Goal: Information Seeking & Learning: Learn about a topic

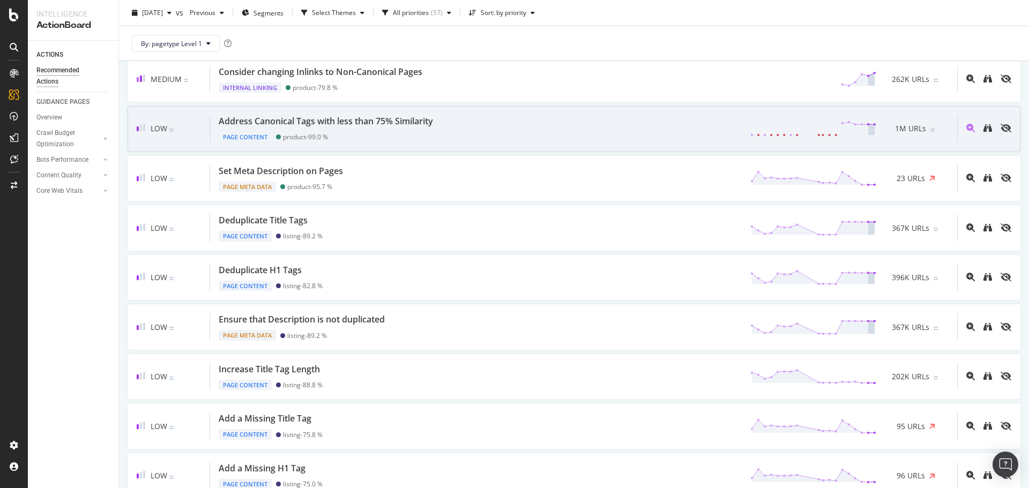
scroll to position [482, 0]
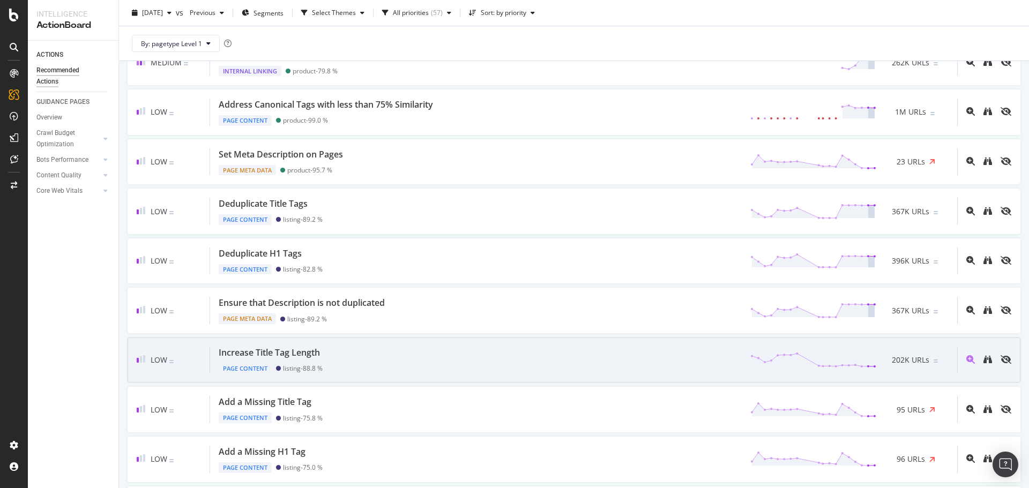
click at [594, 354] on div "Increase Title Tag Length Page Content listing - 88.8 % 202K URLs" at bounding box center [583, 360] width 747 height 27
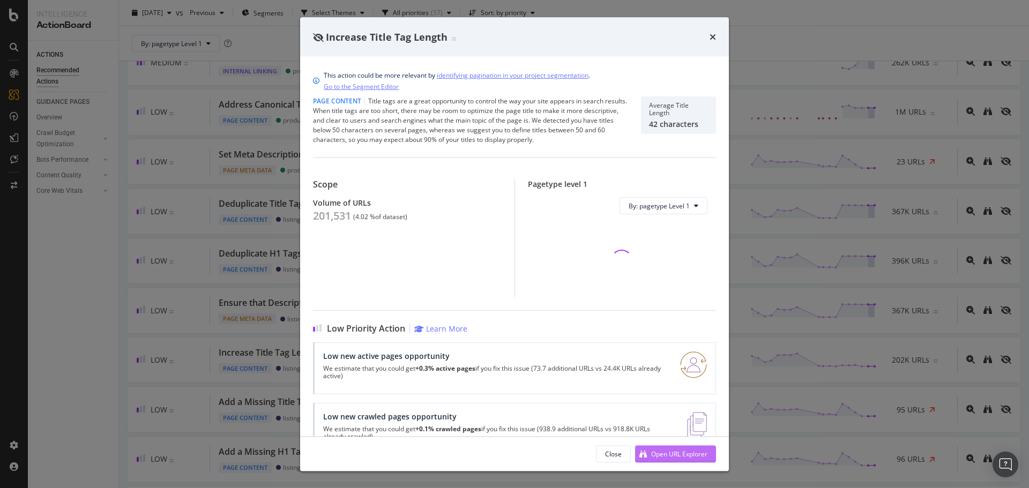
click at [677, 453] on div "Open URL Explorer" at bounding box center [679, 453] width 56 height 9
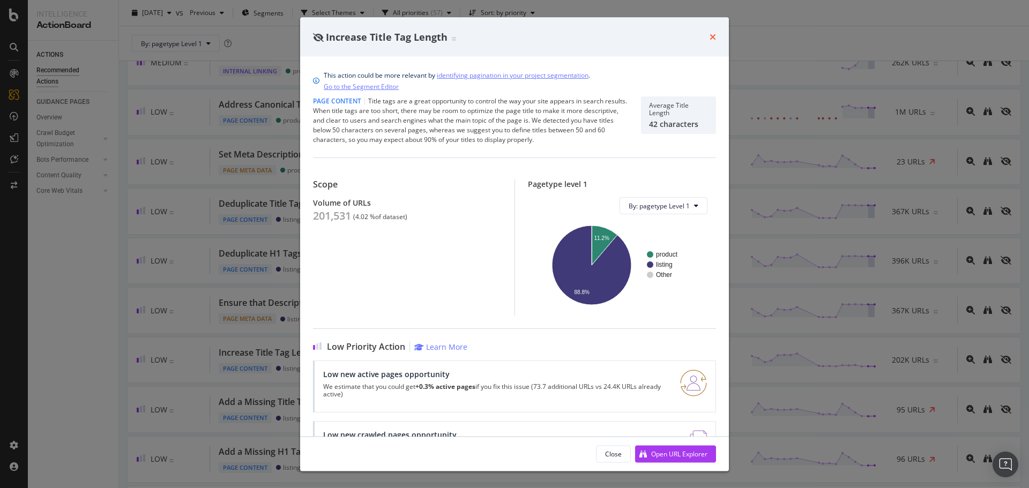
click at [711, 38] on icon "times" at bounding box center [713, 37] width 6 height 9
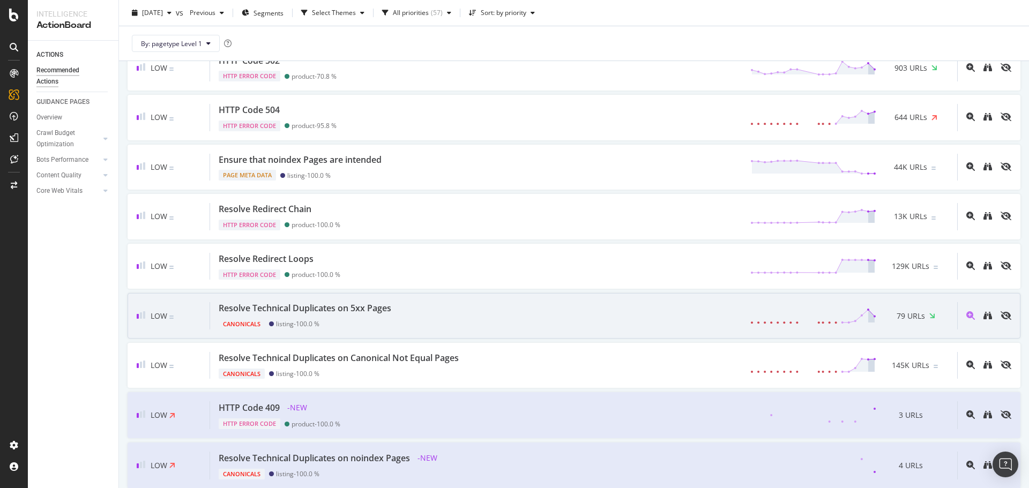
scroll to position [2466, 0]
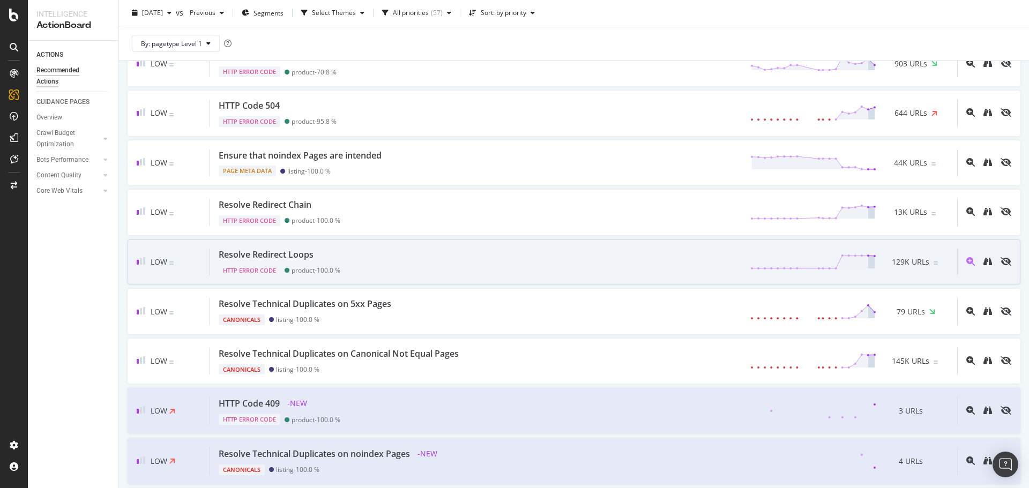
click at [623, 270] on div "Resolve Redirect Loops HTTP Error Code product - 100.0 % 129K URLs" at bounding box center [583, 262] width 747 height 27
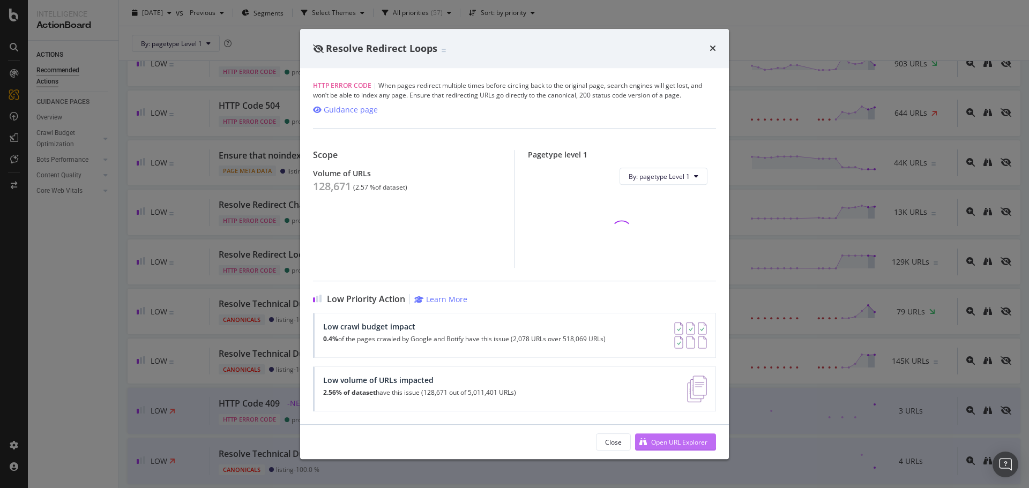
click at [669, 439] on div "Open URL Explorer" at bounding box center [679, 442] width 56 height 9
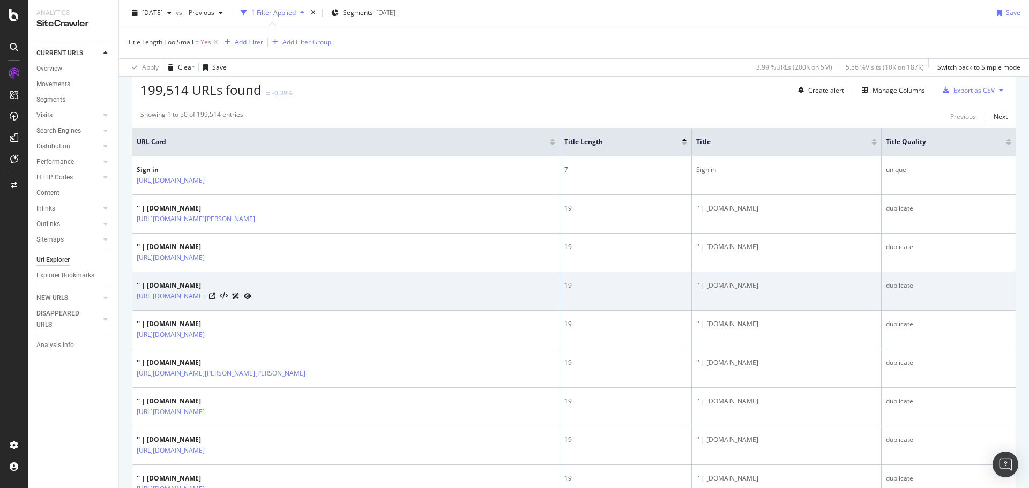
scroll to position [214, 0]
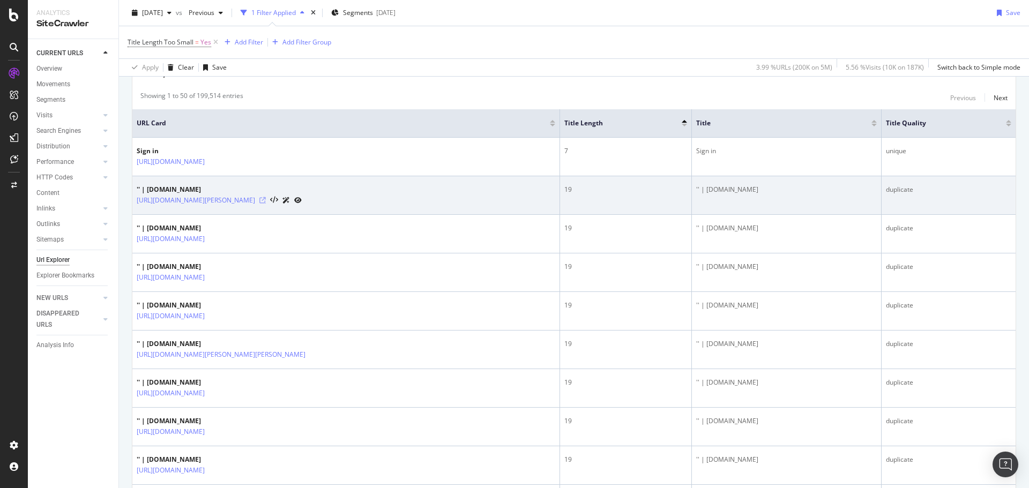
click at [266, 200] on icon at bounding box center [262, 200] width 6 height 6
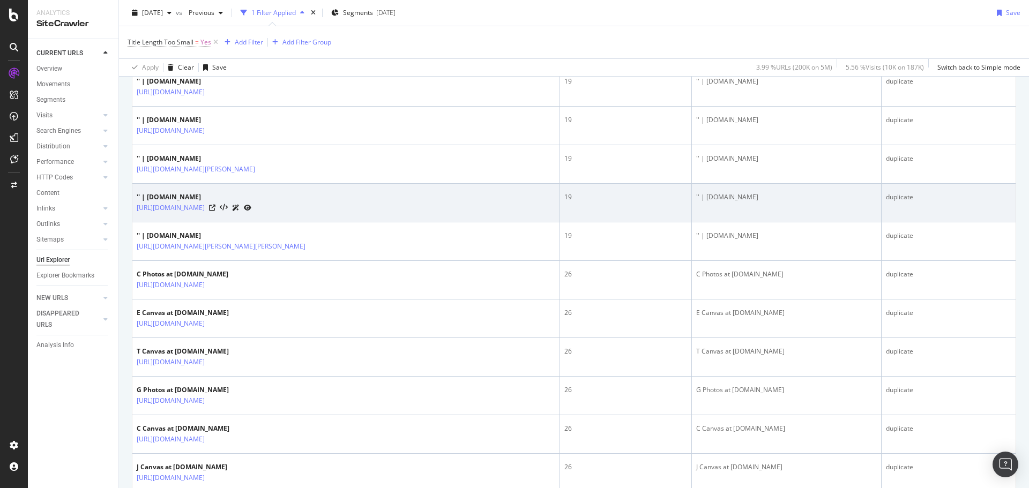
scroll to position [536, 0]
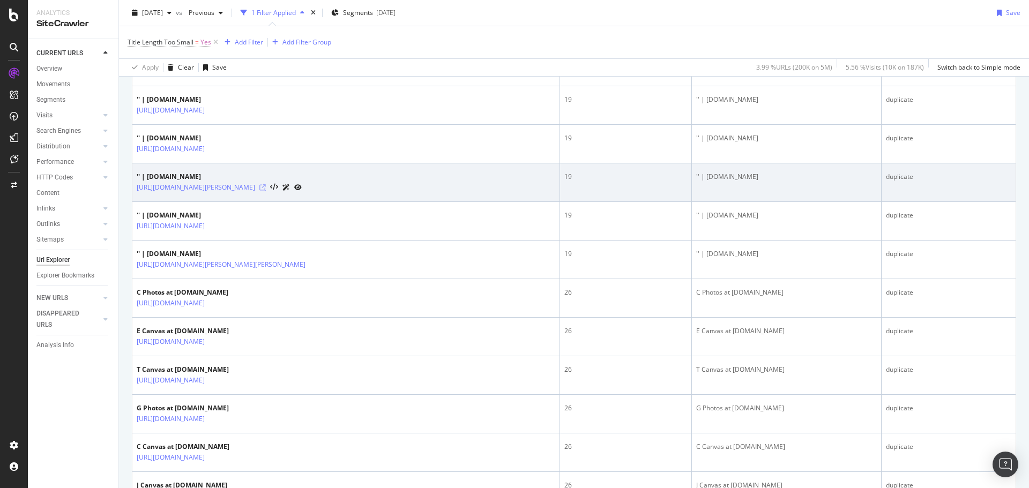
click at [266, 191] on icon at bounding box center [262, 187] width 6 height 6
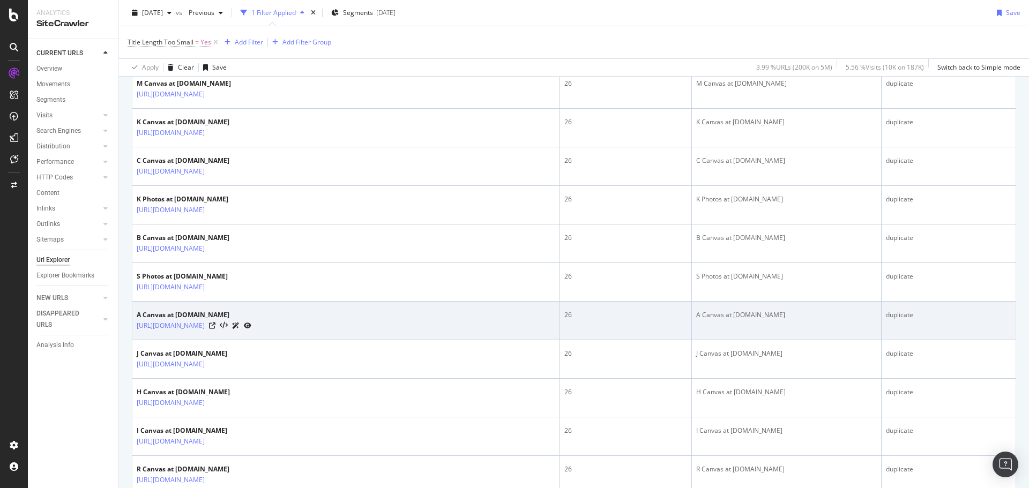
scroll to position [1233, 0]
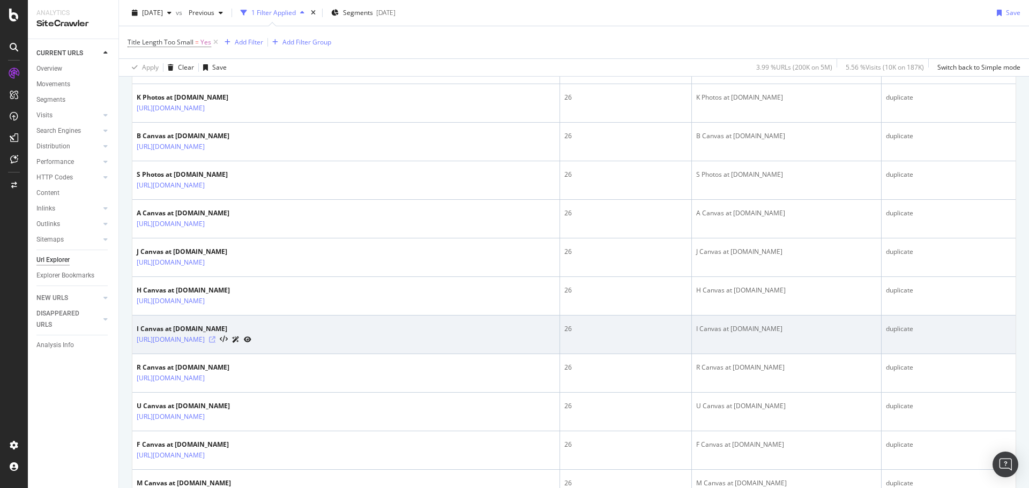
click at [215, 343] on icon at bounding box center [212, 340] width 6 height 6
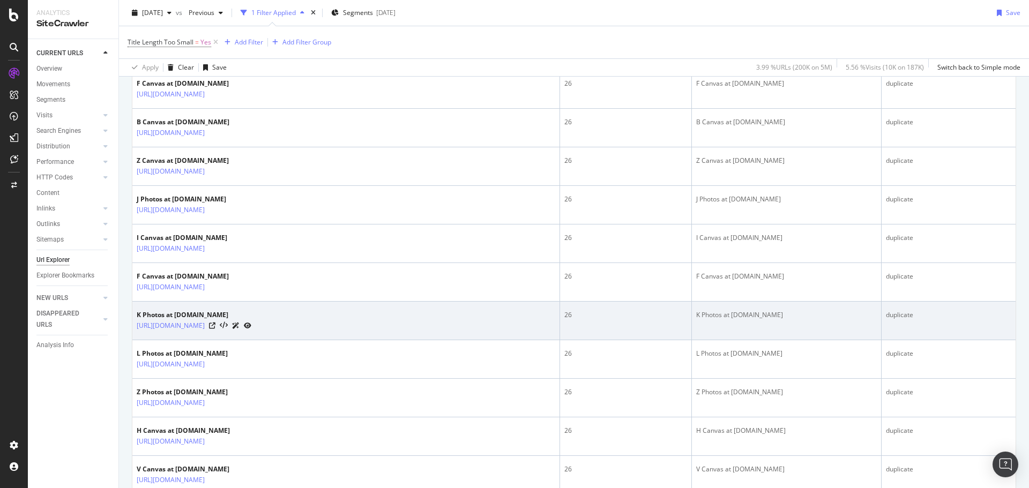
scroll to position [1886, 0]
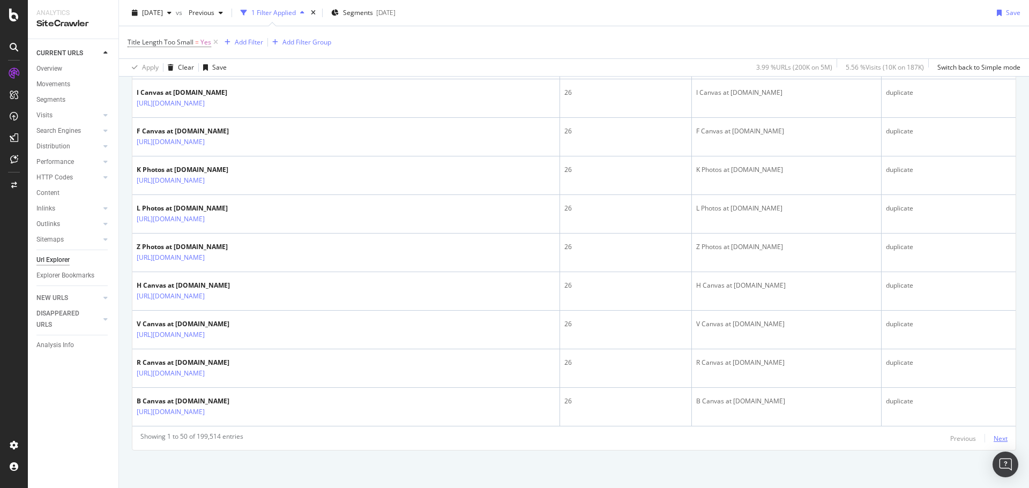
click at [994, 440] on div "Next" at bounding box center [1001, 438] width 14 height 9
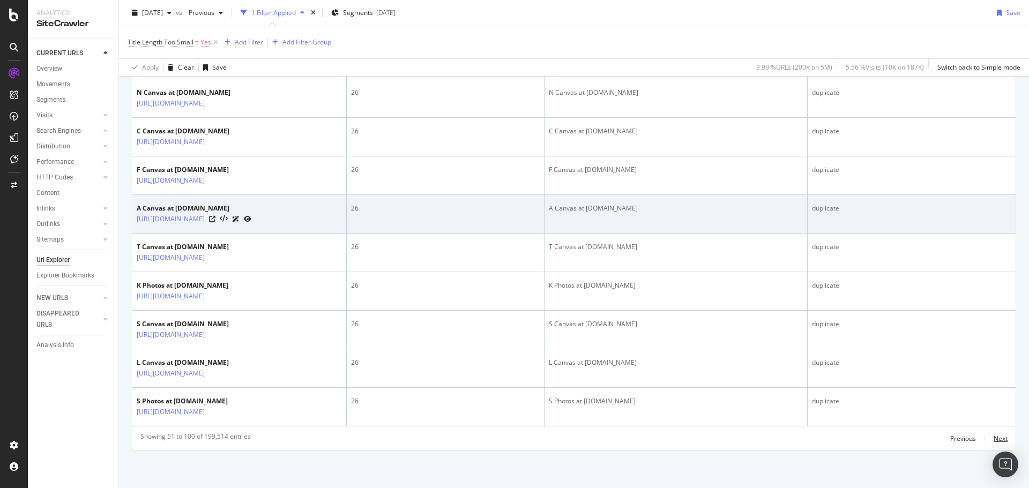
scroll to position [2365, 0]
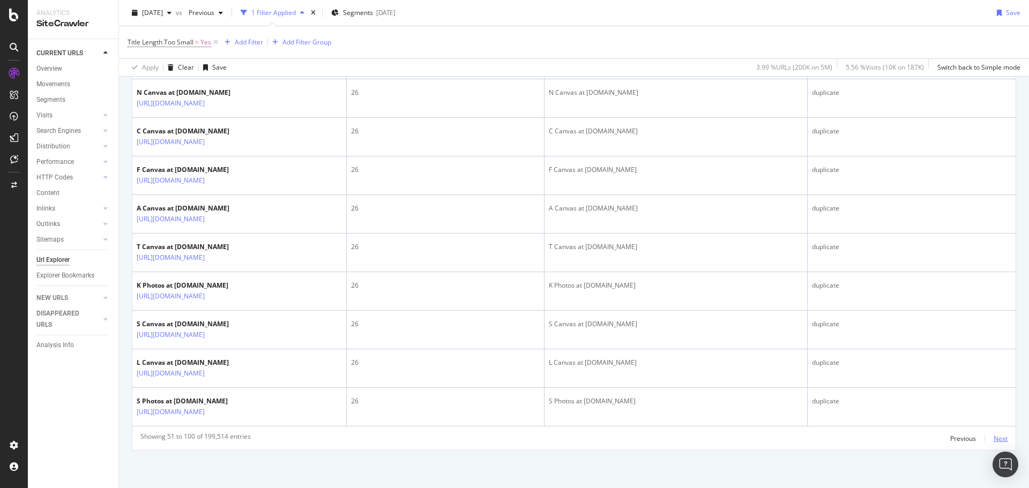
click at [994, 439] on div "Next" at bounding box center [1001, 438] width 14 height 9
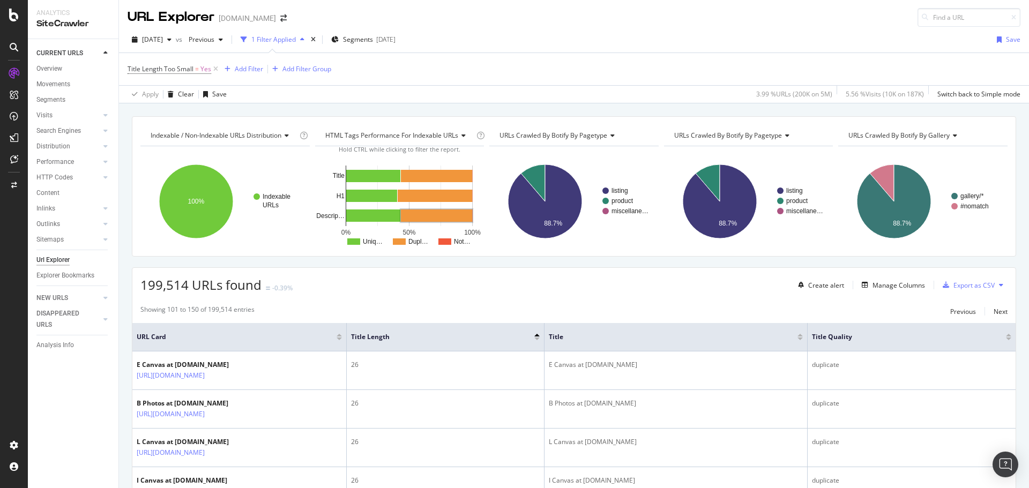
scroll to position [0, 0]
click at [994, 313] on div "Next" at bounding box center [1001, 312] width 14 height 9
click at [902, 287] on div "Manage Columns" at bounding box center [899, 285] width 53 height 9
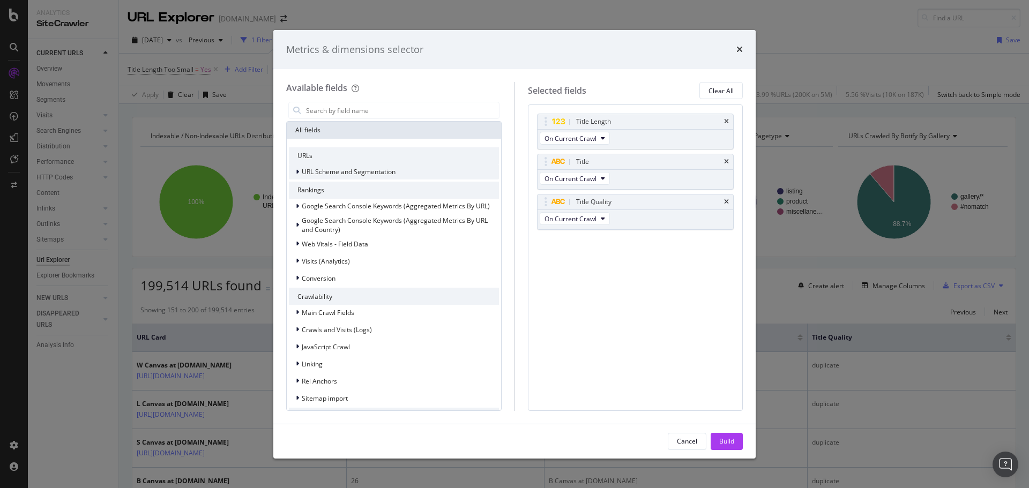
click at [299, 173] on icon "modal" at bounding box center [297, 172] width 3 height 6
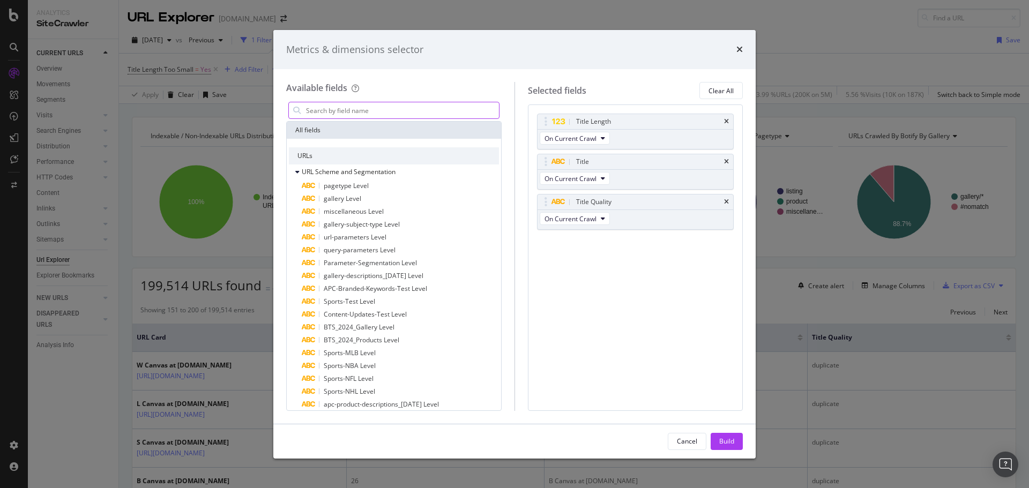
click at [360, 110] on input "modal" at bounding box center [402, 110] width 194 height 16
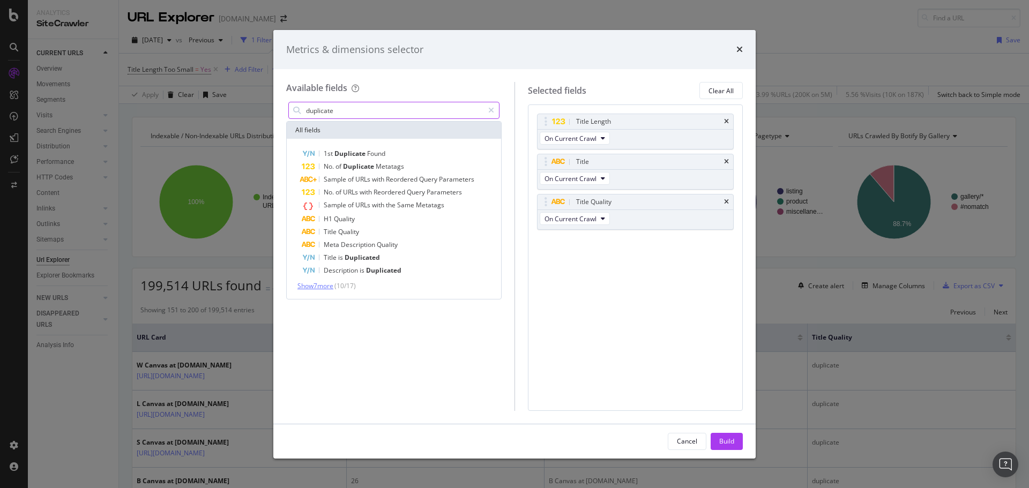
type input "duplicate"
click at [327, 285] on span "Show 7 more" at bounding box center [316, 285] width 36 height 9
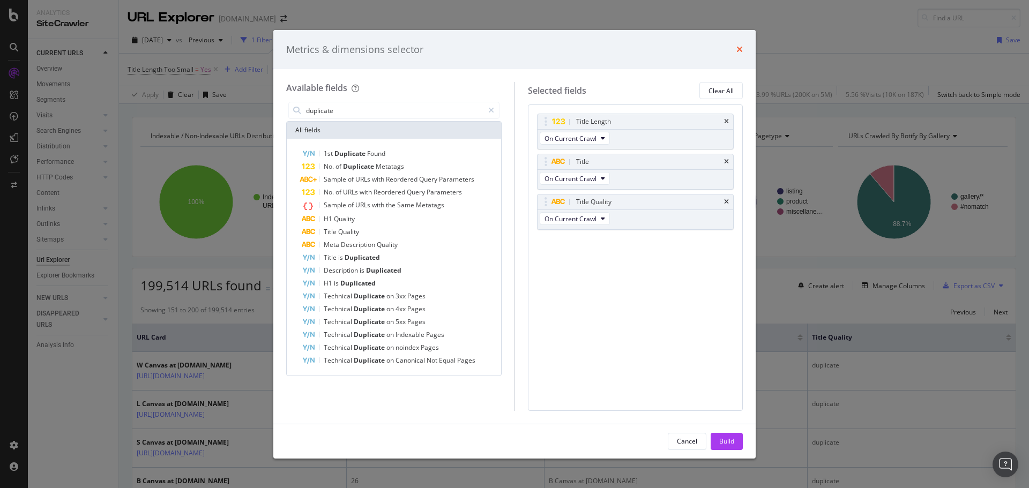
click at [740, 48] on icon "times" at bounding box center [740, 49] width 6 height 9
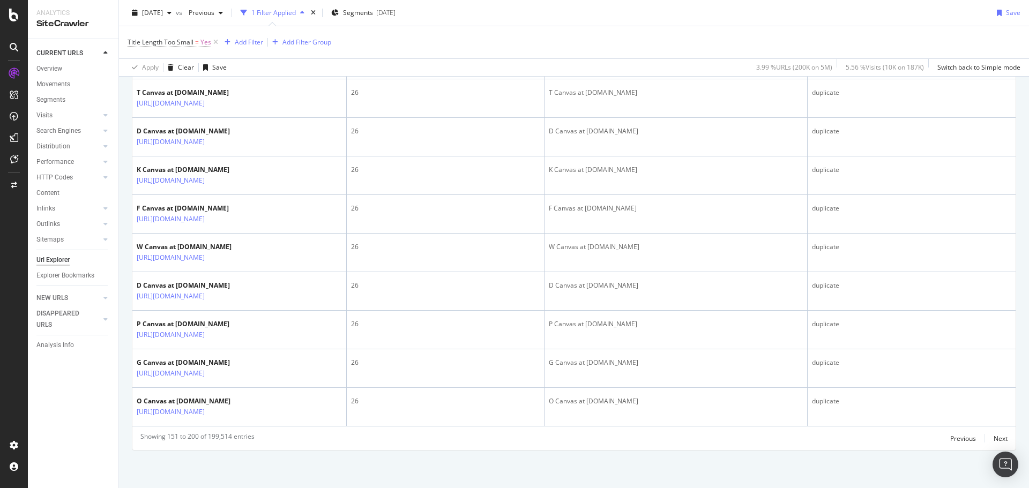
scroll to position [2365, 0]
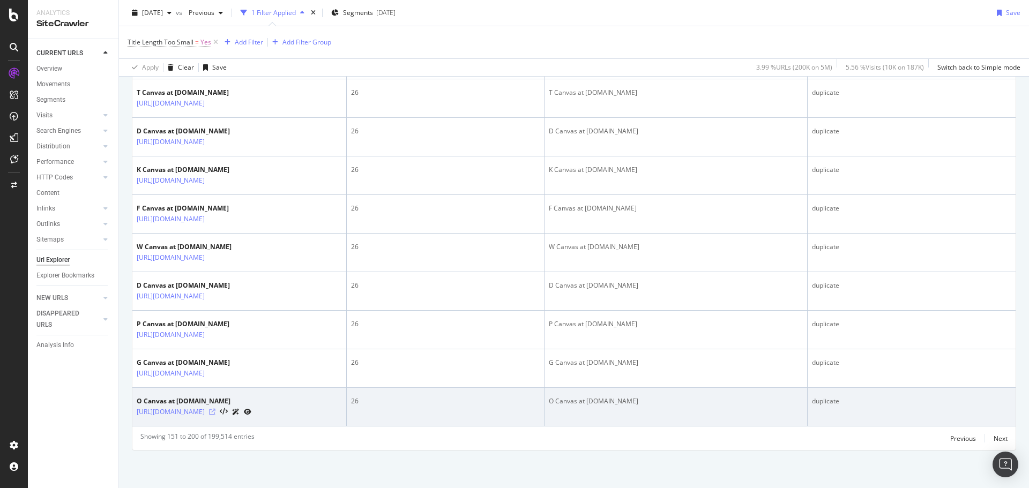
click at [215, 409] on icon at bounding box center [212, 412] width 6 height 6
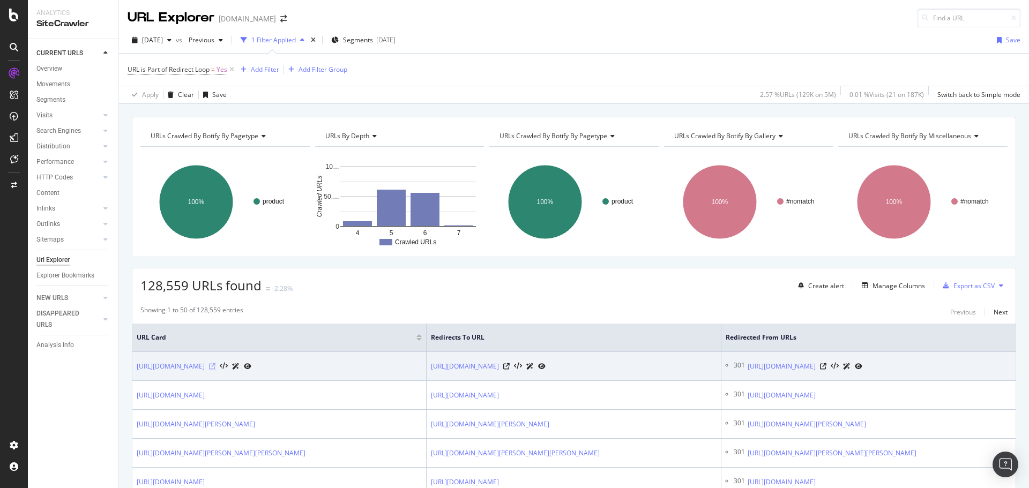
click at [215, 370] on icon at bounding box center [212, 366] width 6 height 6
click at [510, 370] on icon at bounding box center [506, 366] width 6 height 6
click at [827, 370] on icon at bounding box center [823, 366] width 6 height 6
